Goal: Communication & Community: Answer question/provide support

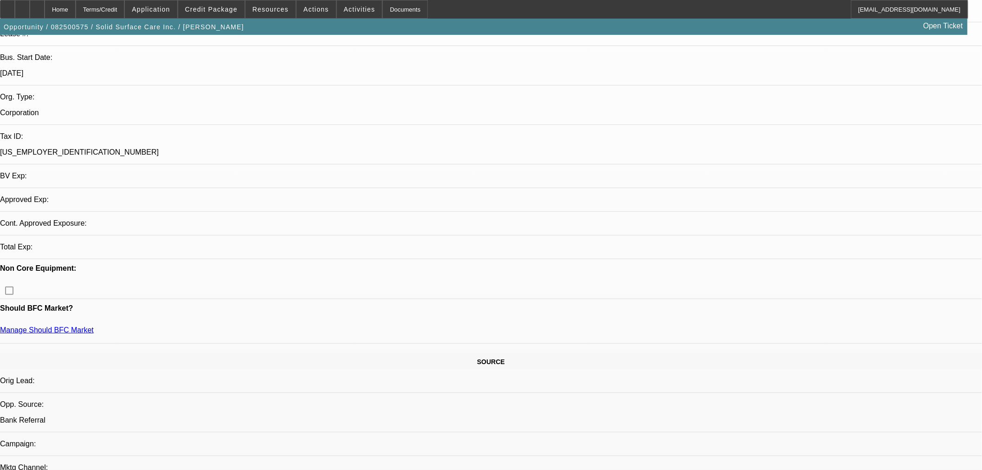
select select "0"
select select "2"
select select "0"
select select "6"
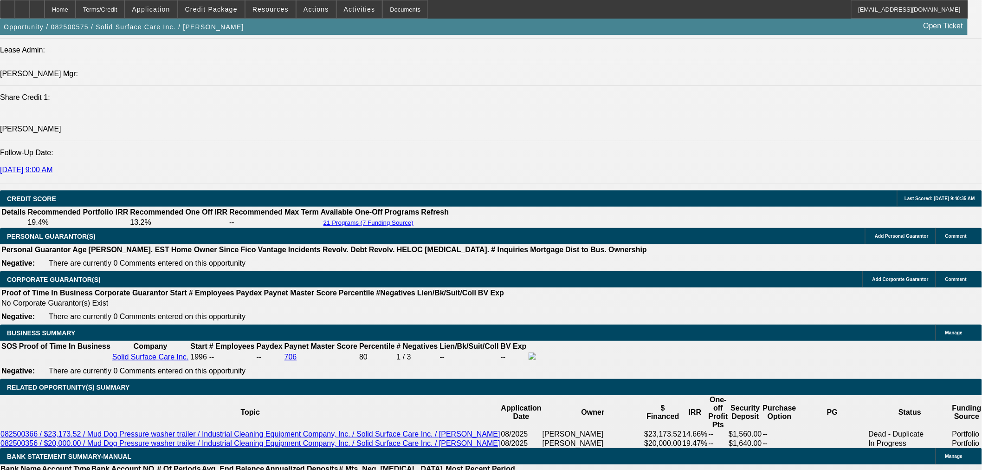
scroll to position [1203, 0]
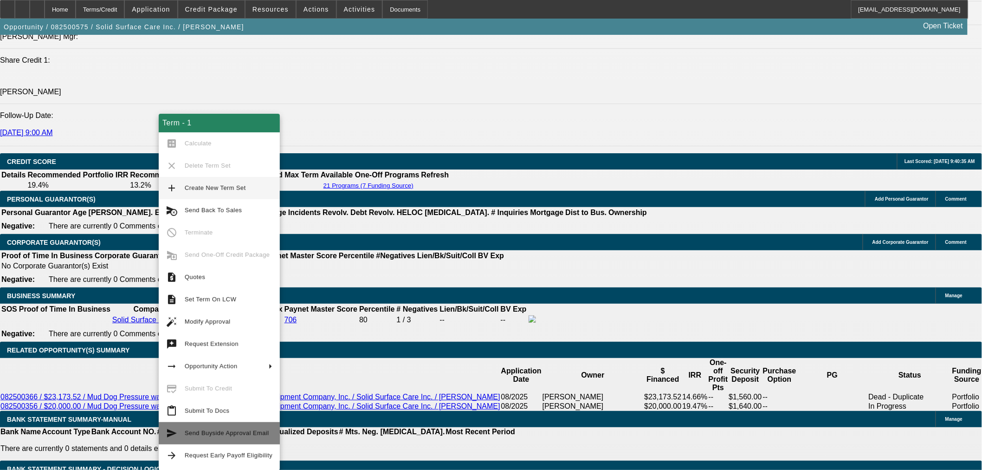
click at [230, 435] on span "Send Buyside Approval Email" at bounding box center [227, 432] width 84 height 7
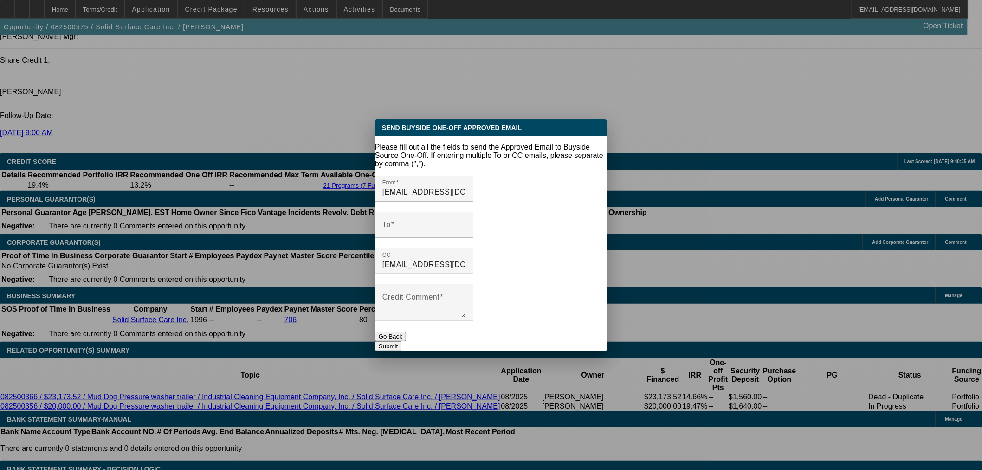
scroll to position [0, 0]
click at [406, 331] on button "Go Back" at bounding box center [390, 336] width 31 height 10
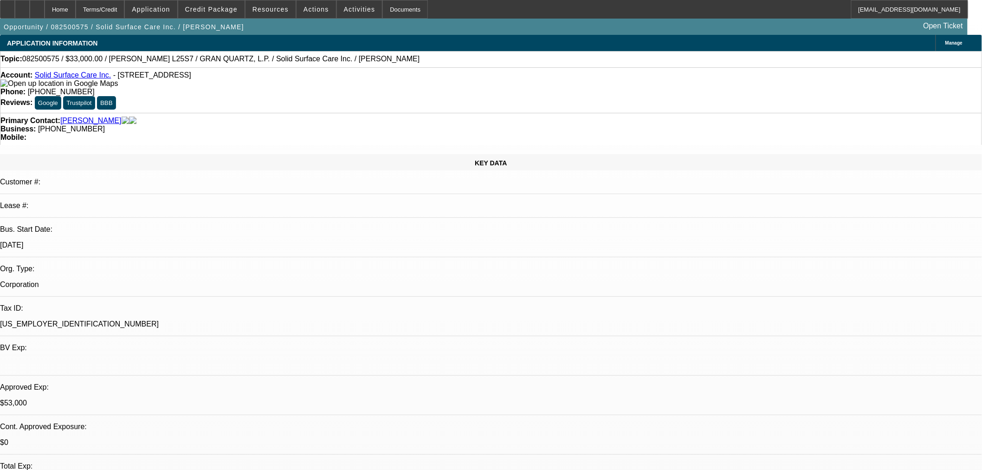
scroll to position [1203, 0]
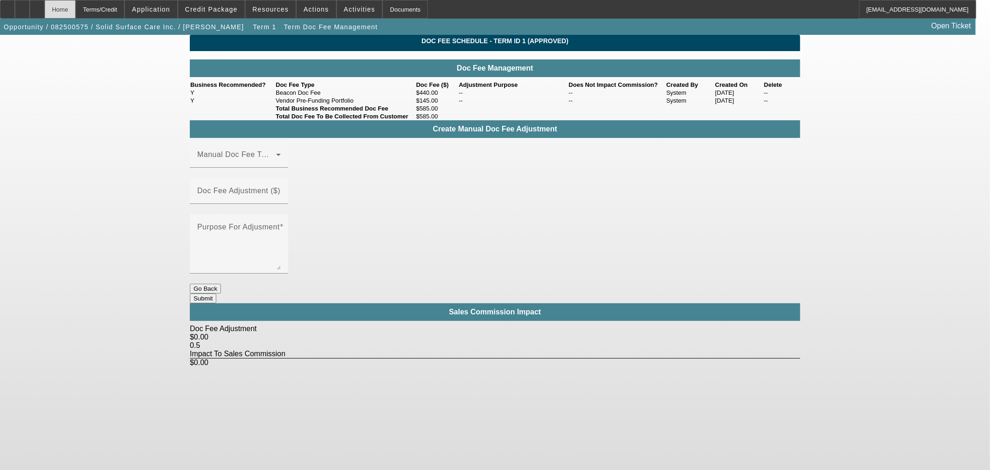
click at [76, 11] on div "Home" at bounding box center [60, 9] width 31 height 19
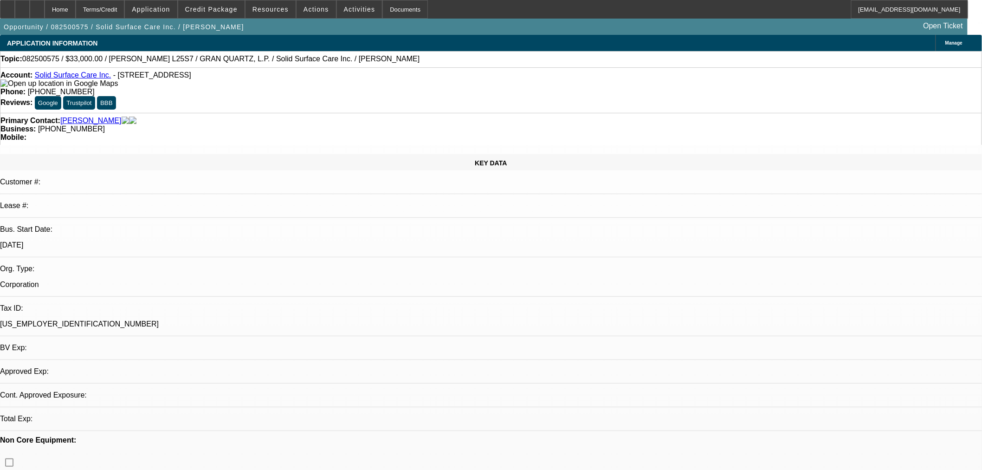
select select "0"
select select "2"
select select "0"
select select "6"
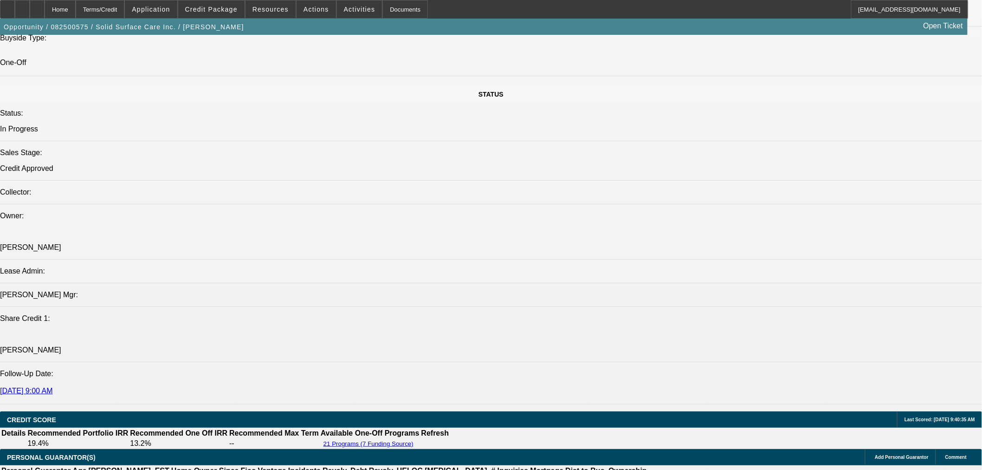
scroll to position [1031, 0]
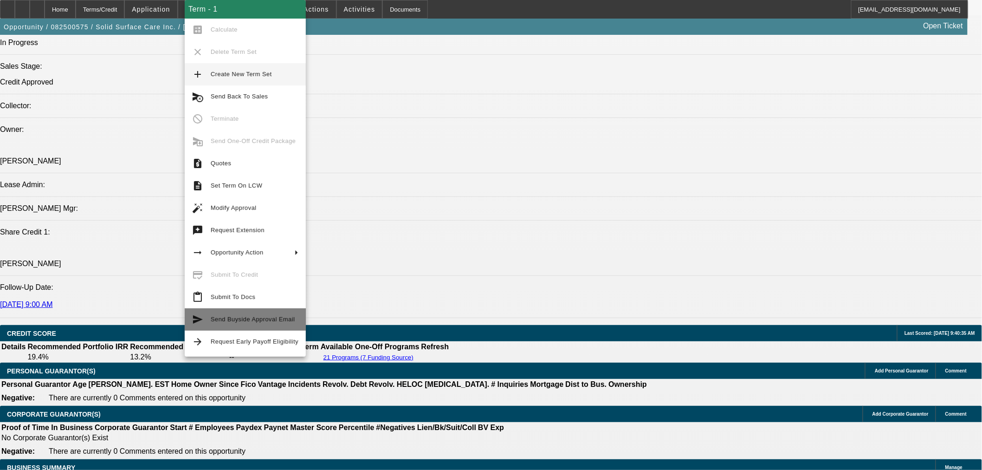
click at [251, 323] on span "Send Buyside Approval Email" at bounding box center [255, 319] width 88 height 11
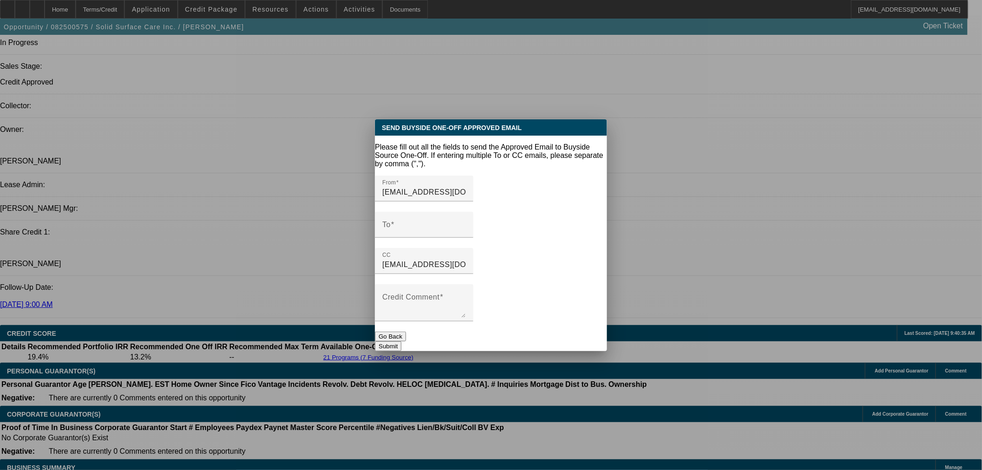
scroll to position [0, 0]
click at [466, 223] on input "To" at bounding box center [424, 228] width 84 height 11
paste input "[EMAIL_ADDRESS][DOMAIN_NAME]"
drag, startPoint x: 540, startPoint y: 205, endPoint x: 537, endPoint y: 214, distance: 9.2
click at [466, 212] on div "To [EMAIL_ADDRESS][DOMAIN_NAME]" at bounding box center [424, 225] width 84 height 26
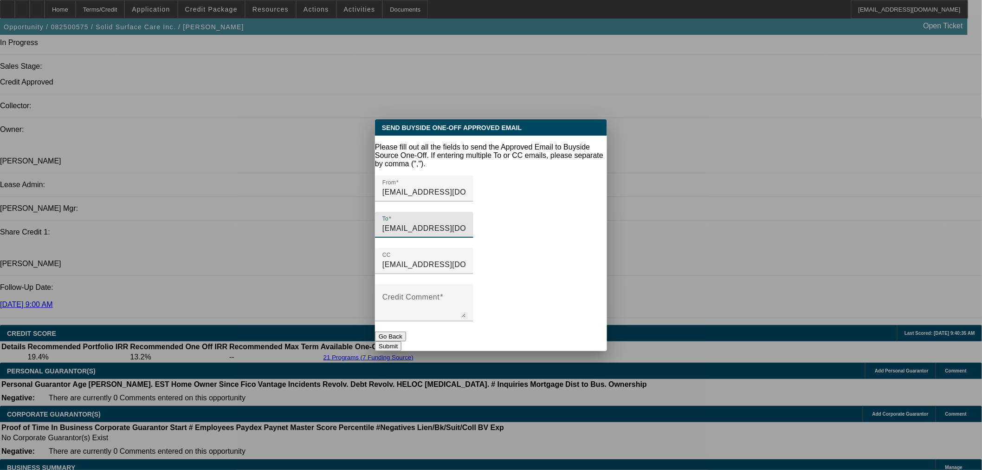
click at [466, 223] on input "[EMAIL_ADDRESS][DOMAIN_NAME]" at bounding box center [424, 228] width 84 height 11
paste input "[EMAIL_ADDRESS][DOMAIN_NAME]"
click at [466, 223] on input "[EMAIL_ADDRESS][DOMAIN_NAME],[EMAIL_ADDRESS][DOMAIN_NAME]" at bounding box center [424, 228] width 84 height 11
paste input "[EMAIL_ADDRESS][DOMAIN_NAME]"
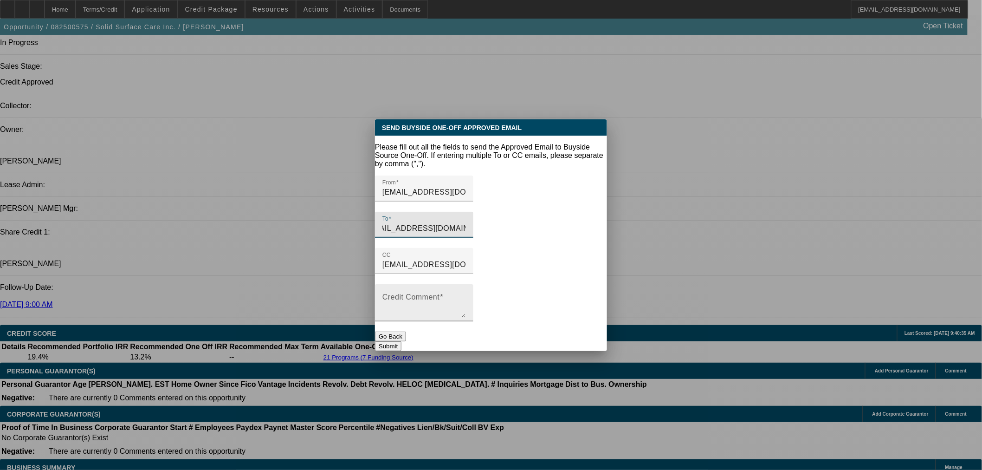
type input "[EMAIL_ADDRESS][DOMAIN_NAME],[EMAIL_ADDRESS][DOMAIN_NAME],[EMAIL_ADDRESS][DOMAI…"
click at [466, 295] on textarea "Credit Comment" at bounding box center [424, 306] width 84 height 22
type textarea "Approved"
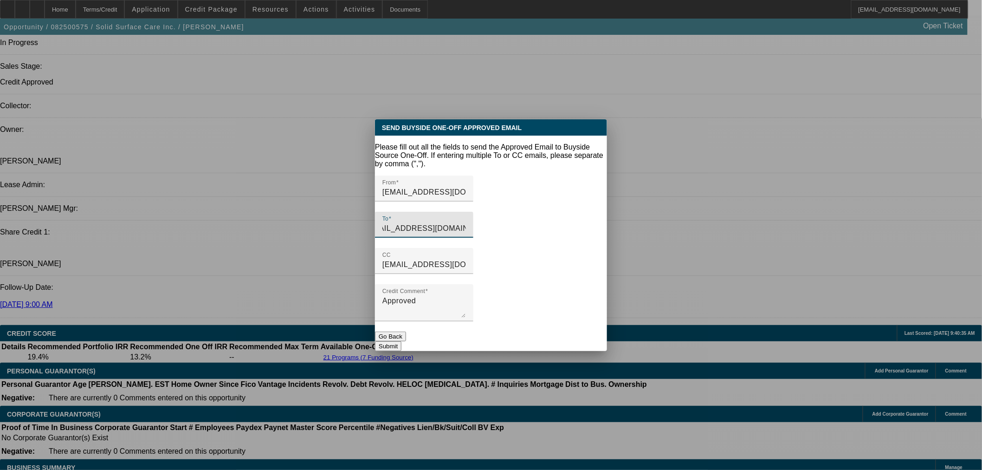
drag, startPoint x: 521, startPoint y: 215, endPoint x: 745, endPoint y: 210, distance: 224.7
click at [745, 210] on div "Send Buyside One-Off Approved Email Please fill out all the fields to send the …" at bounding box center [491, 235] width 982 height 470
click at [401, 341] on button "Submit" at bounding box center [388, 346] width 26 height 10
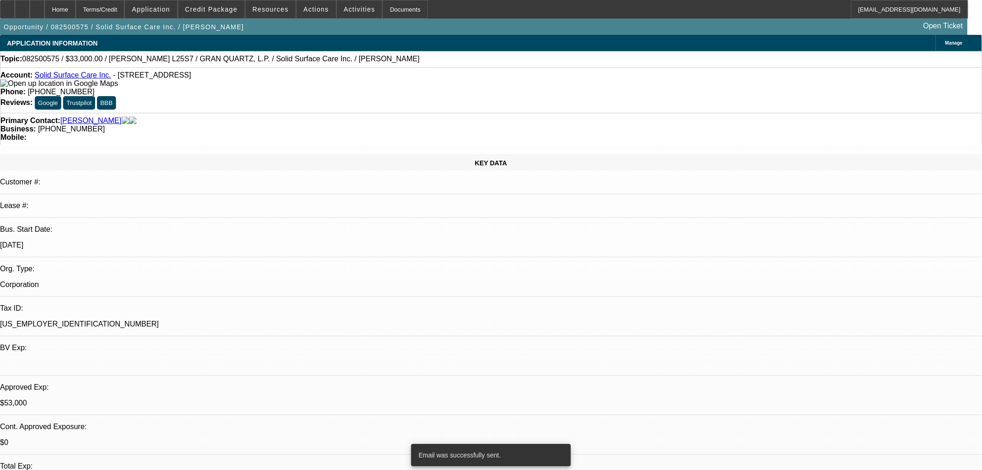
scroll to position [1031, 0]
